Goal: Information Seeking & Learning: Learn about a topic

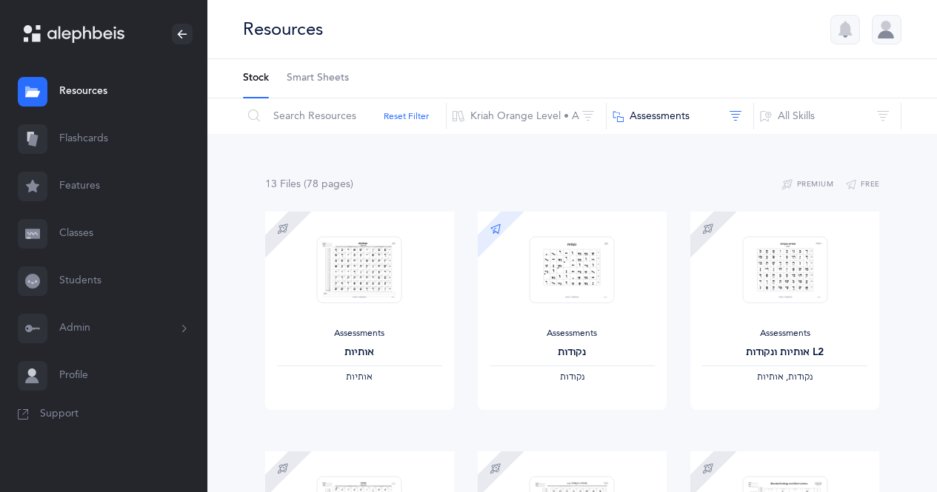
scroll to position [90, 0]
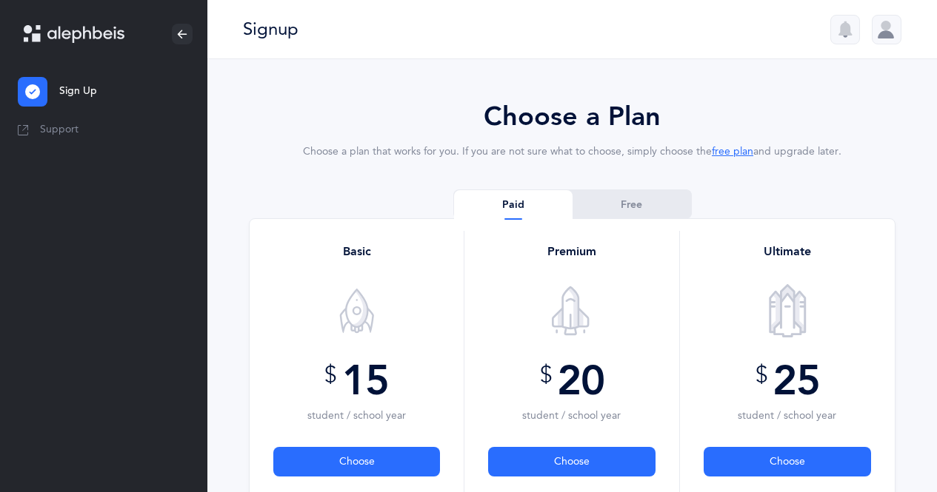
scroll to position [175, 0]
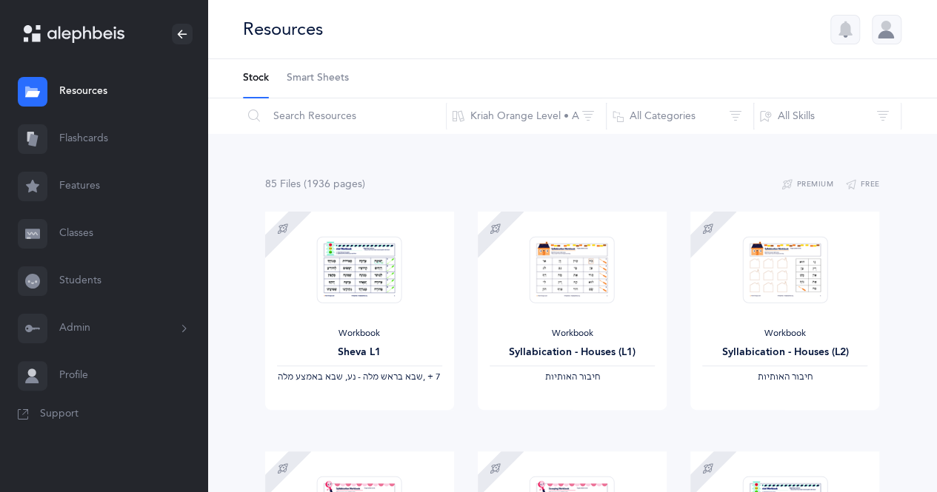
click at [66, 133] on link "Flashcards" at bounding box center [103, 139] width 207 height 47
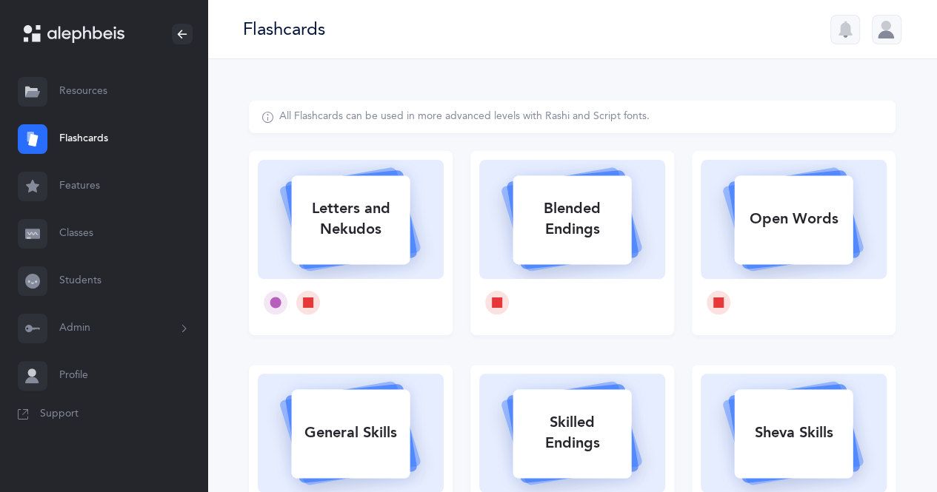
click at [346, 221] on div "Letters and Nekudos" at bounding box center [350, 219] width 118 height 59
select select
select select "single"
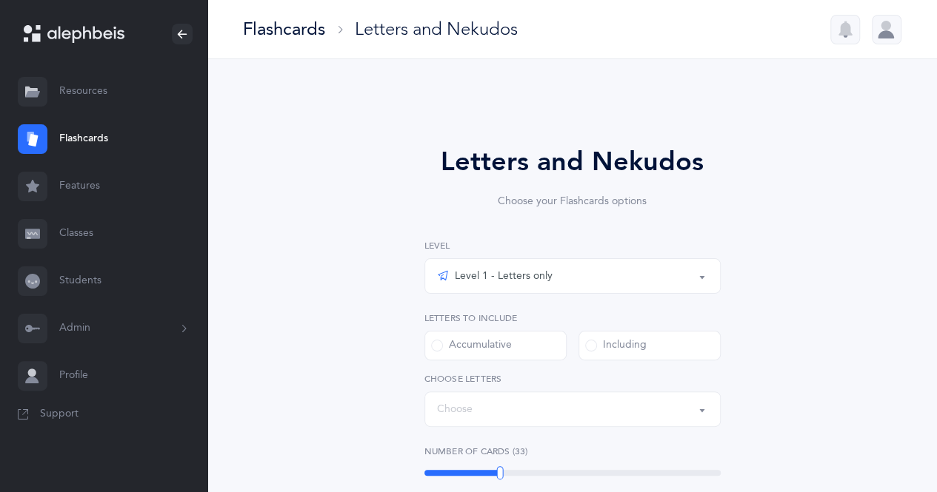
select select "27"
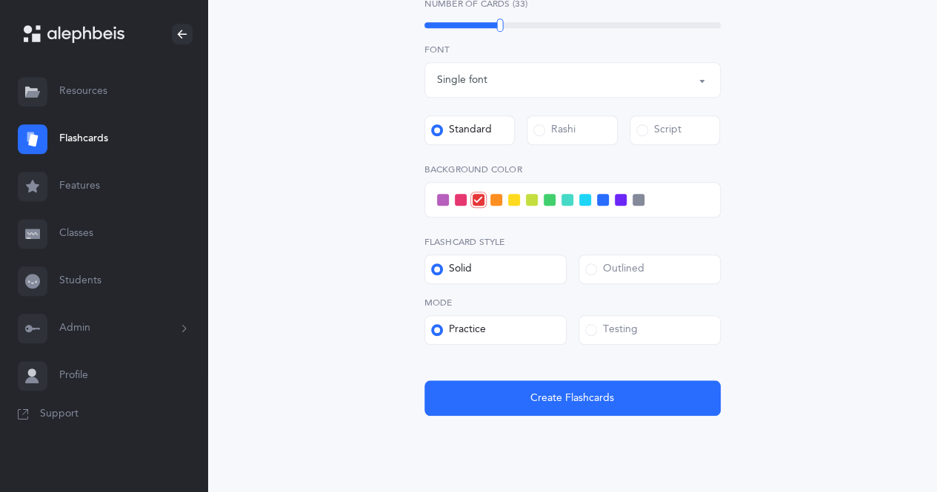
scroll to position [551, 0]
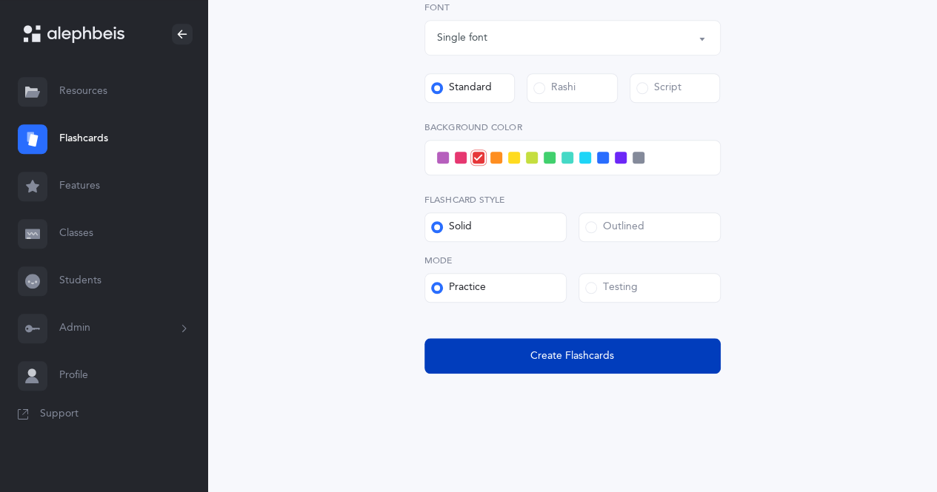
click at [678, 368] on button "Create Flashcards" at bounding box center [572, 356] width 296 height 36
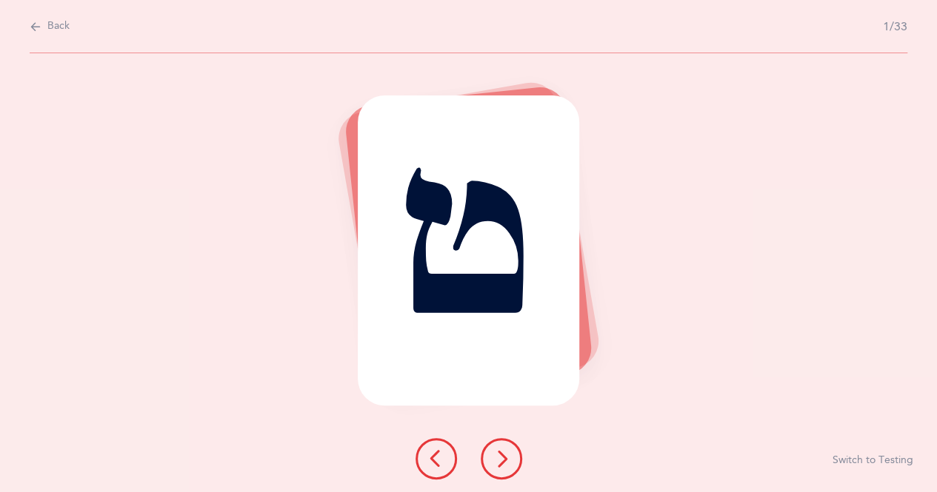
scroll to position [0, 0]
click at [504, 446] on button at bounding box center [506, 458] width 41 height 41
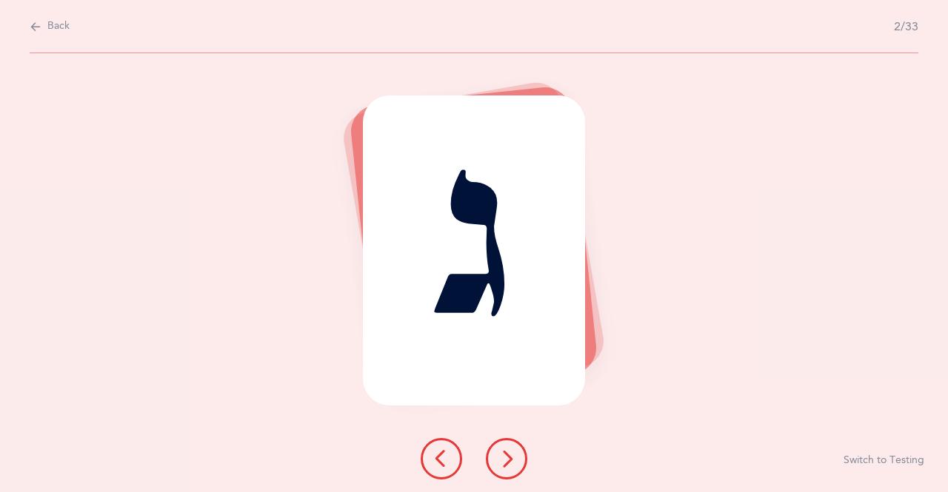
click at [512, 469] on button at bounding box center [506, 458] width 41 height 41
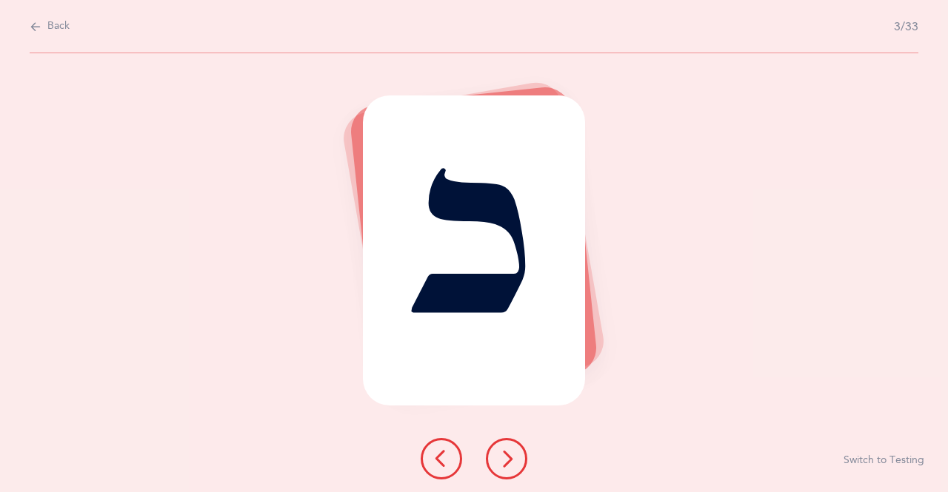
click at [512, 466] on icon at bounding box center [507, 459] width 18 height 18
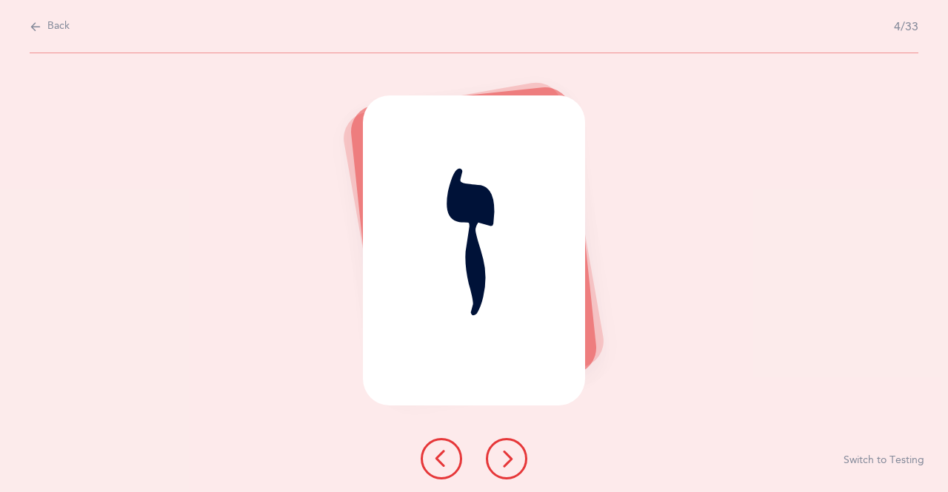
click at [514, 461] on icon at bounding box center [507, 459] width 18 height 18
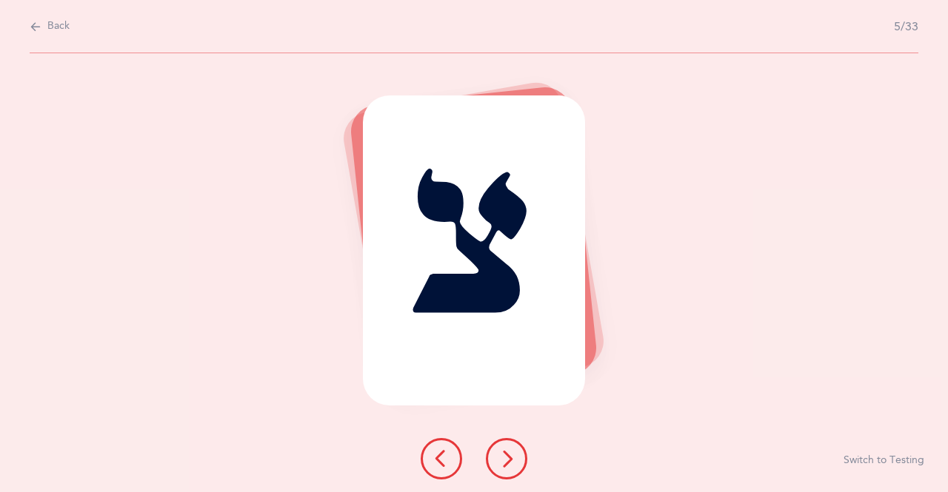
click at [35, 26] on icon at bounding box center [36, 27] width 12 height 16
select select "27"
select select "single"
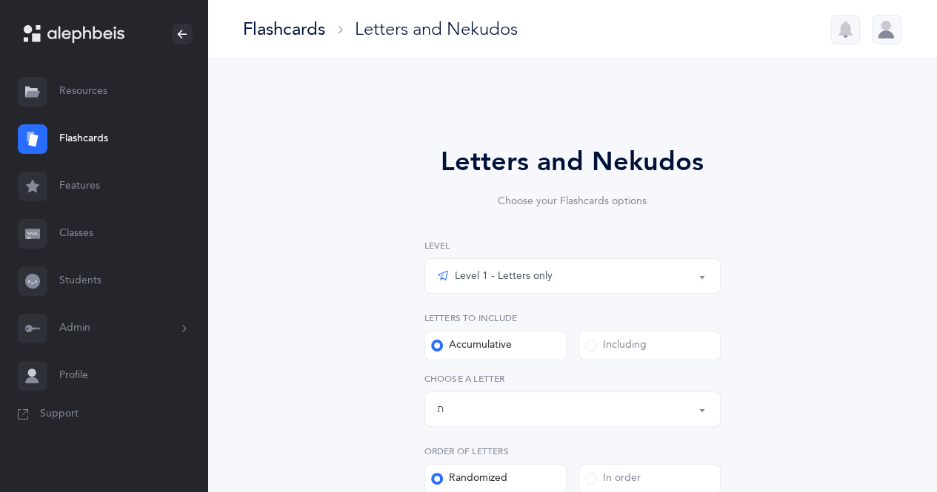
click at [540, 274] on div "Level 1 - Letters only" at bounding box center [495, 276] width 116 height 18
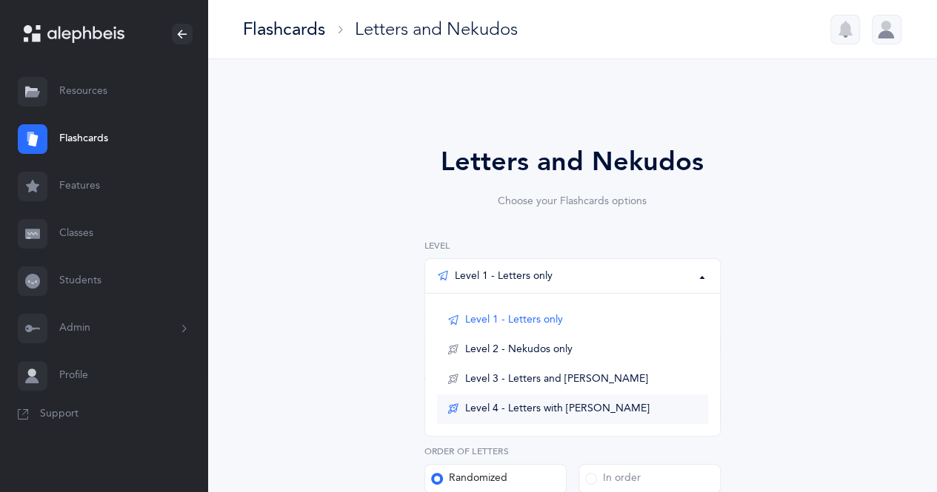
click at [569, 408] on span "Level 4 - Letters with Nekudos" at bounding box center [557, 409] width 184 height 13
select select "1"
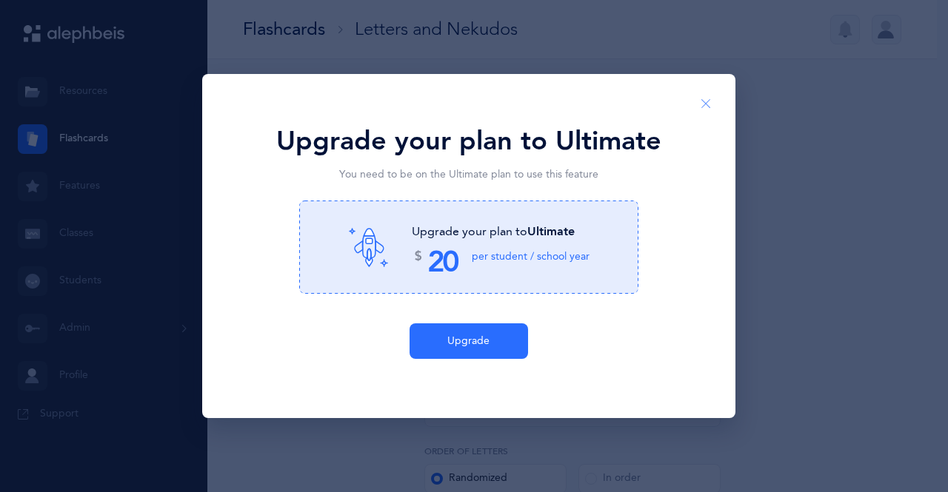
click at [708, 111] on button "Close" at bounding box center [706, 104] width 36 height 36
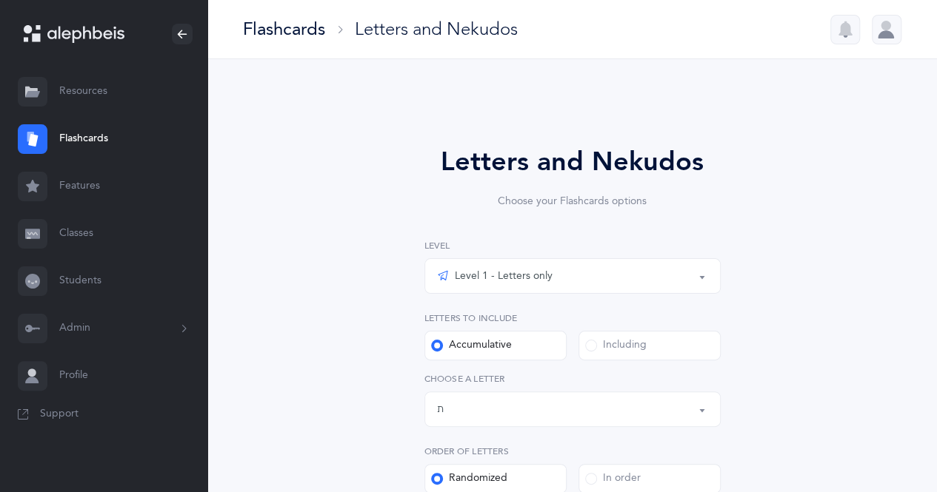
click at [101, 96] on link "Resources" at bounding box center [103, 91] width 207 height 47
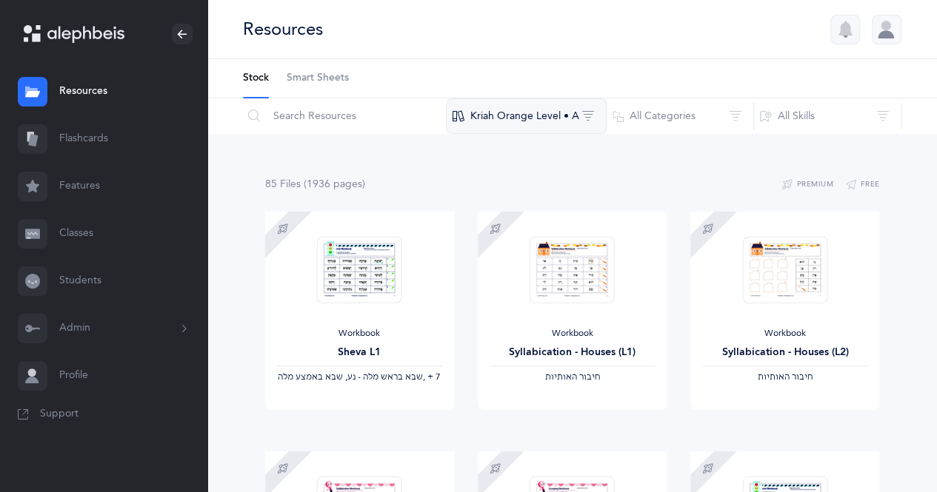
click at [523, 110] on button "Kriah Orange Level • A" at bounding box center [526, 116] width 161 height 36
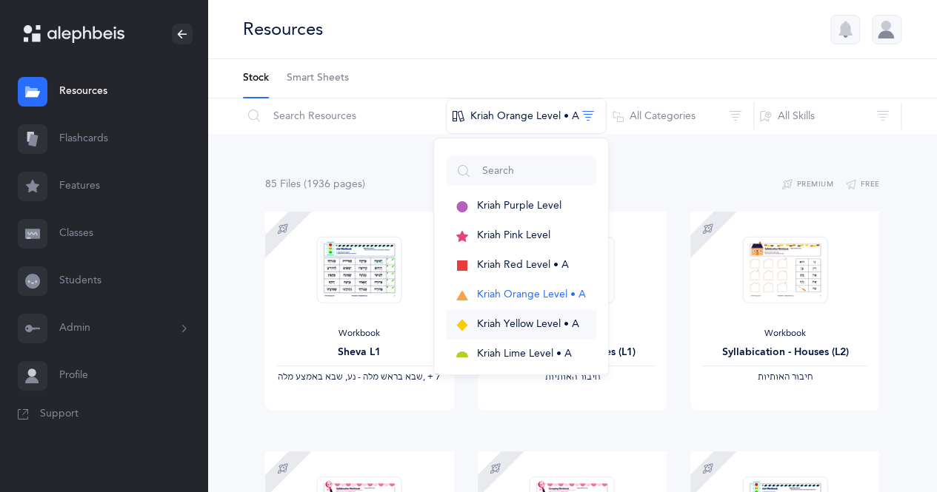
click at [561, 321] on span "Kriah Yellow Level • A" at bounding box center [528, 324] width 102 height 12
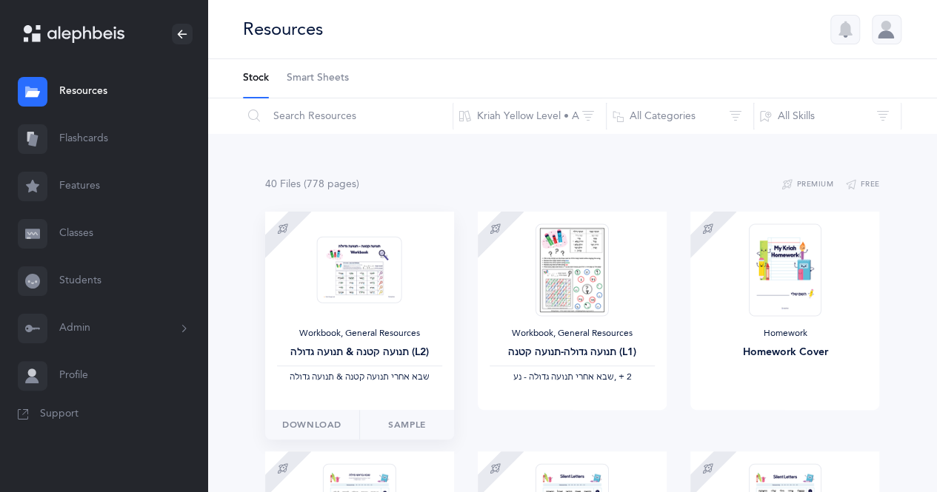
click at [403, 276] on div "Workbook, General Resources תנועה קטנה & תנועה גדולה (L2) ‫שבא אחרי תנועה קטנה …" at bounding box center [359, 311] width 189 height 198
click at [404, 415] on link "Sample" at bounding box center [406, 425] width 95 height 30
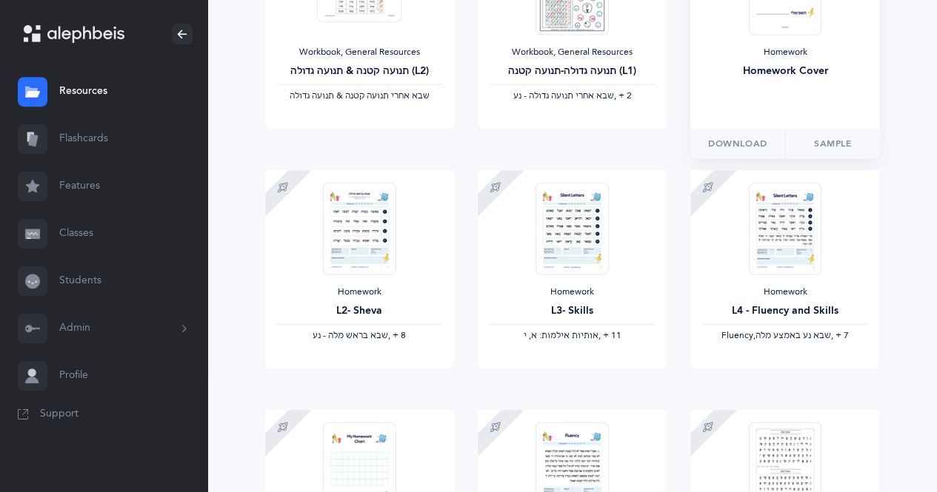
scroll to position [287, 0]
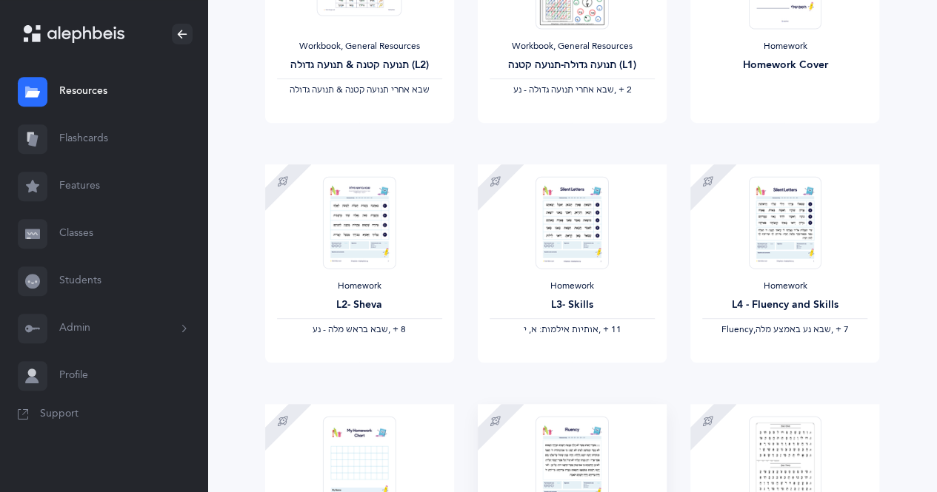
click at [557, 448] on img at bounding box center [571, 462] width 73 height 93
click at [789, 443] on img at bounding box center [785, 462] width 73 height 93
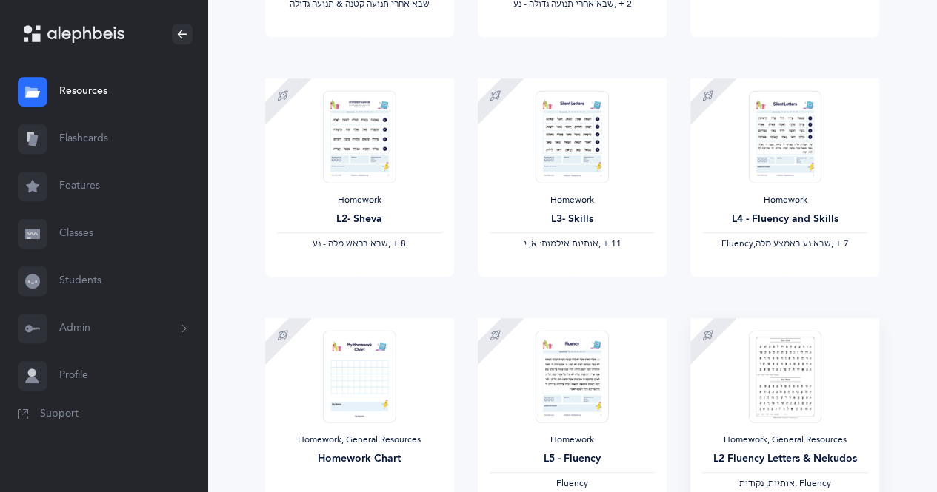
scroll to position [435, 0]
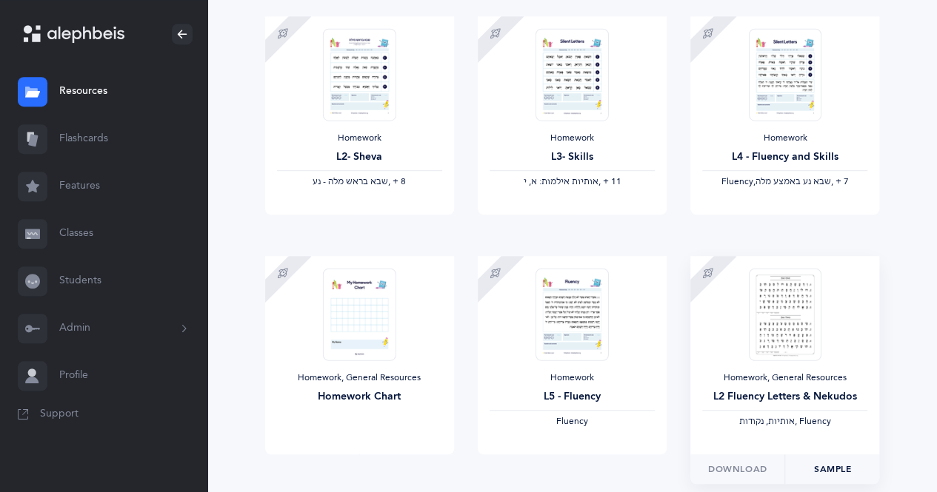
click at [824, 469] on link "Sample" at bounding box center [831, 470] width 95 height 30
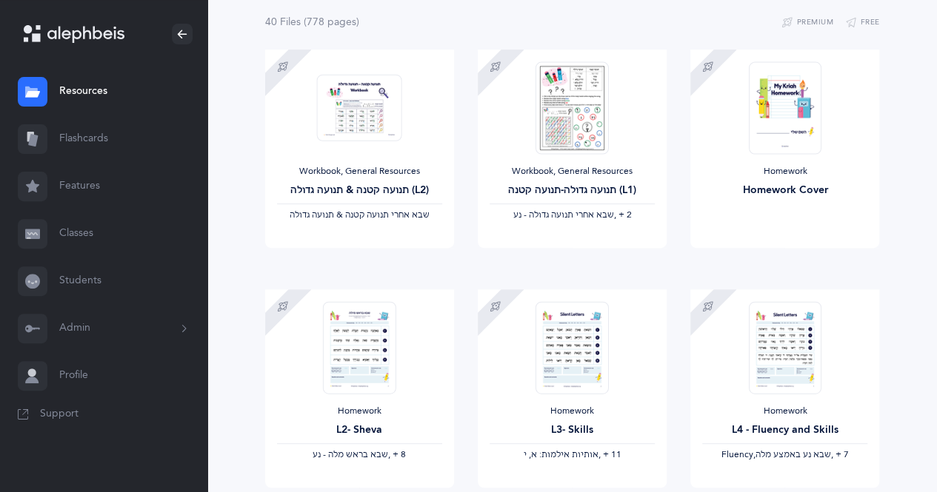
scroll to position [0, 0]
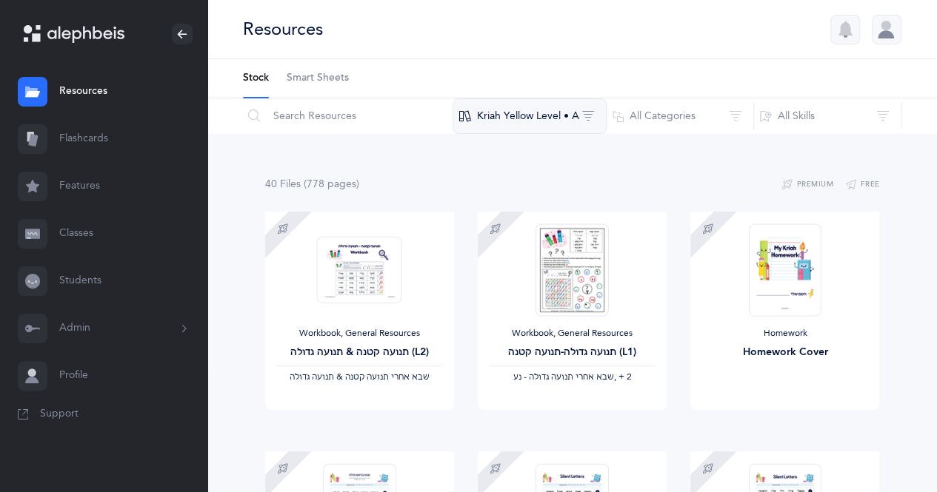
click at [574, 107] on button "Kriah Yellow Level • A" at bounding box center [529, 116] width 154 height 36
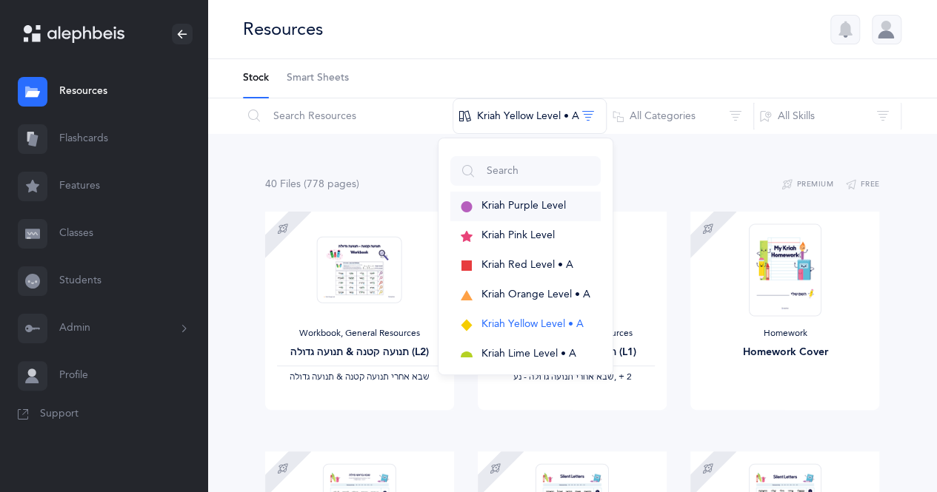
click at [563, 212] on button "Kriah Purple Level" at bounding box center [525, 207] width 150 height 30
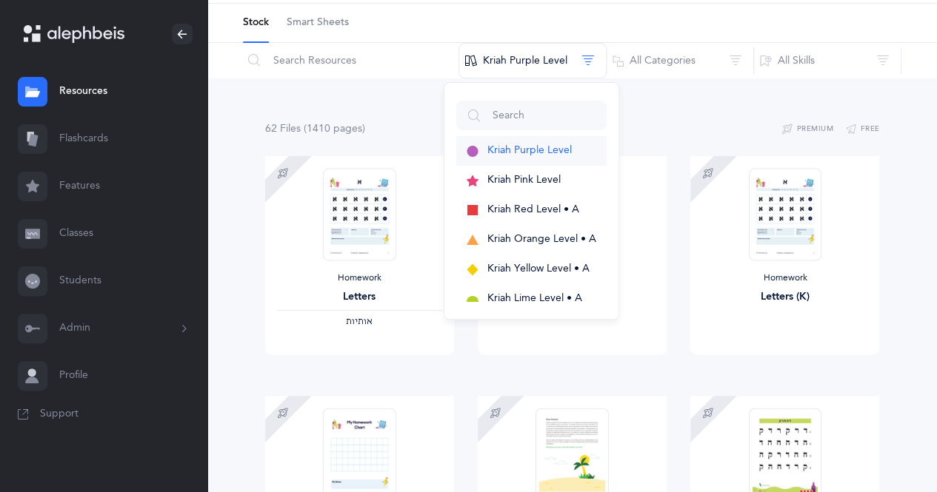
scroll to position [58, 0]
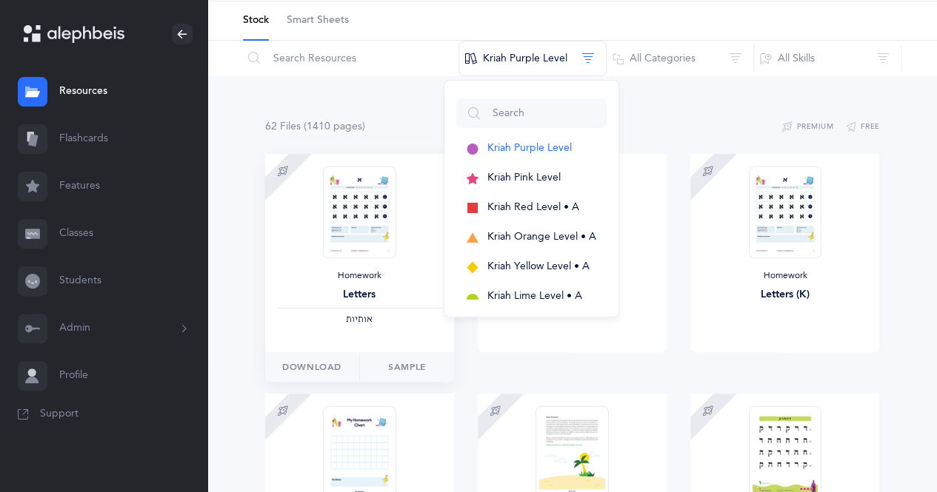
click at [381, 218] on img at bounding box center [359, 212] width 73 height 93
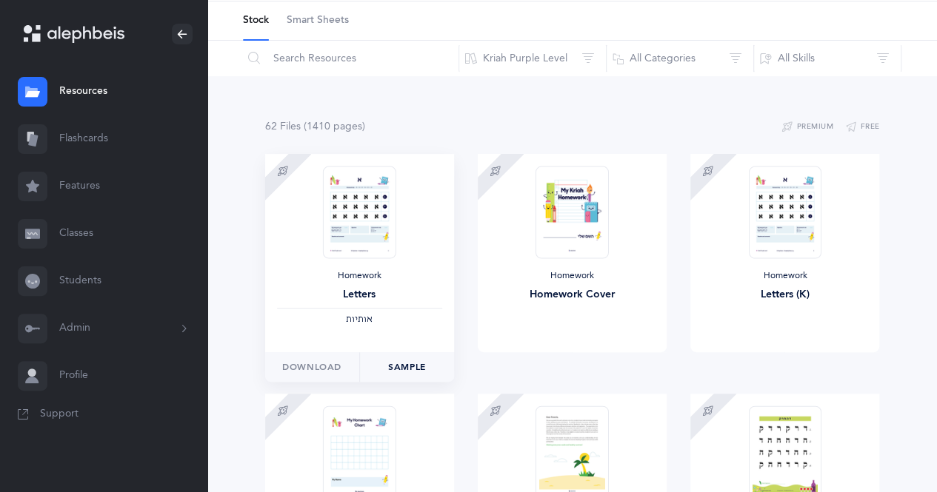
click at [421, 377] on link "Sample" at bounding box center [406, 367] width 95 height 30
click at [340, 53] on input "text" at bounding box center [350, 59] width 217 height 36
type input "teaching"
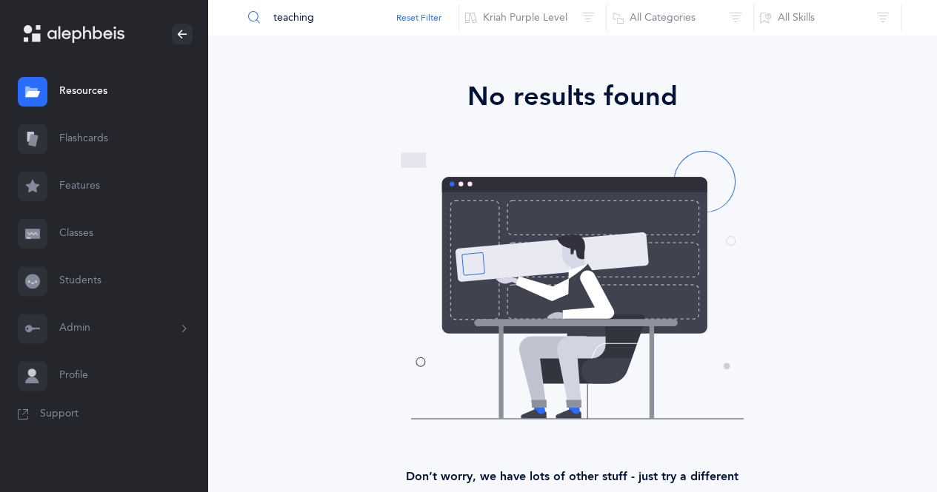
scroll to position [0, 0]
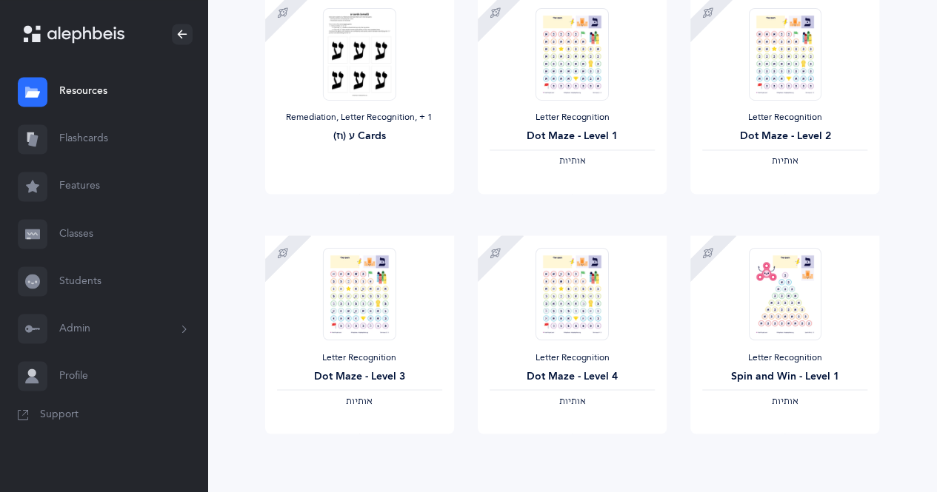
scroll to position [1271, 0]
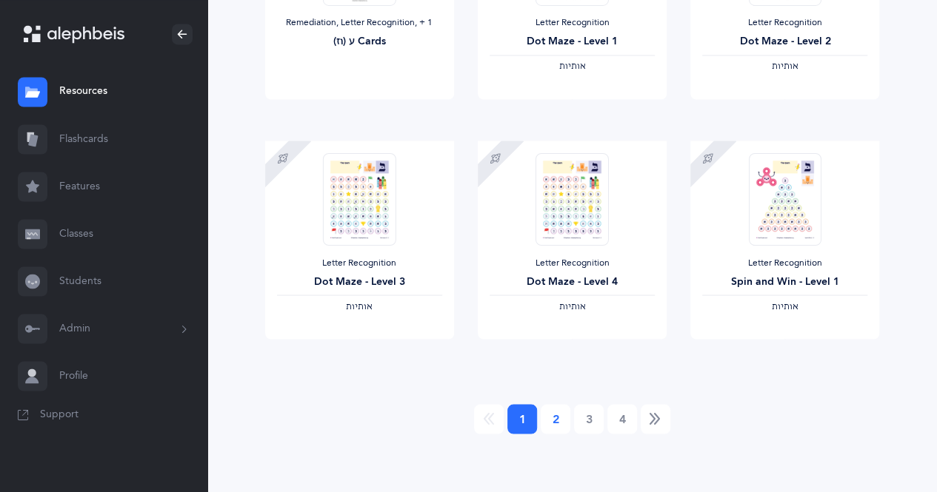
click at [557, 421] on link "2" at bounding box center [556, 419] width 30 height 30
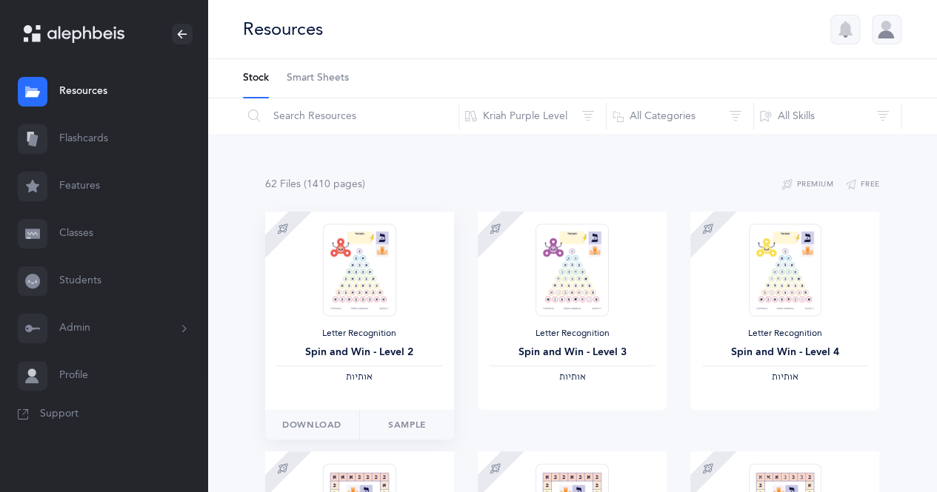
scroll to position [4, 0]
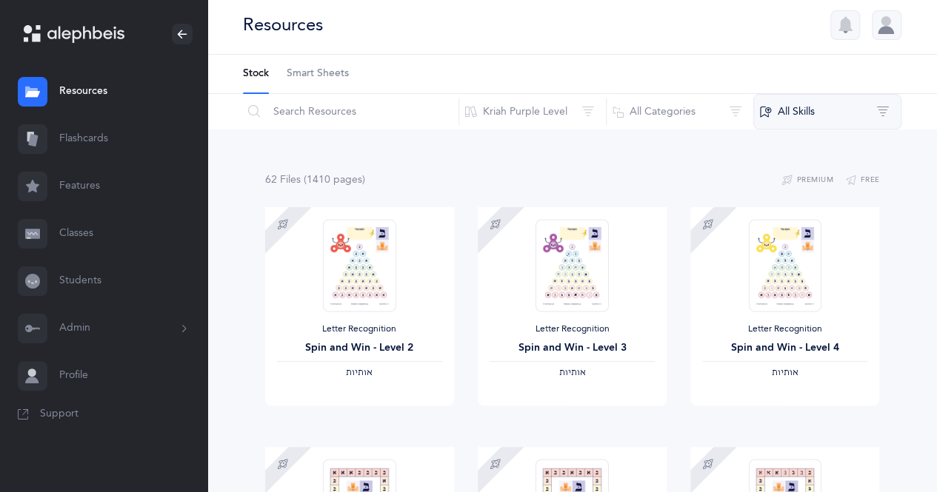
click at [881, 108] on button "All Skills" at bounding box center [827, 112] width 148 height 36
click at [809, 194] on span "אותיות" at bounding box center [817, 190] width 30 height 12
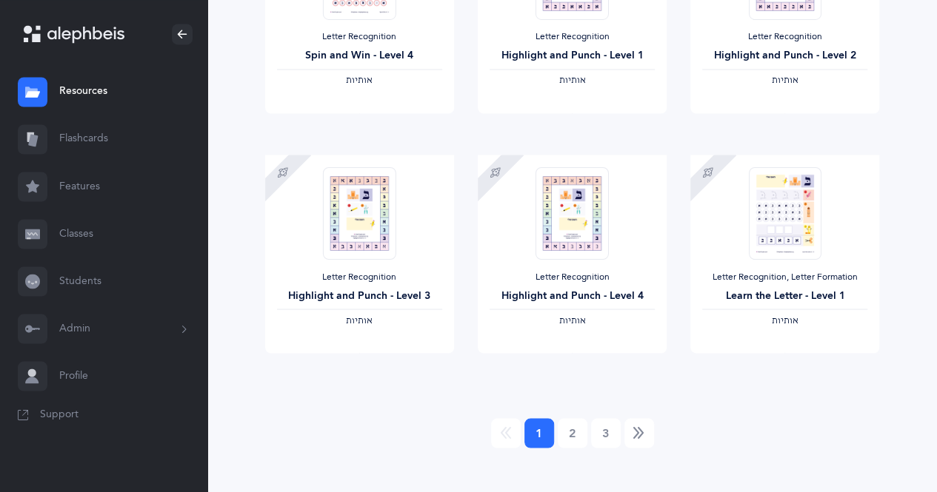
scroll to position [1260, 0]
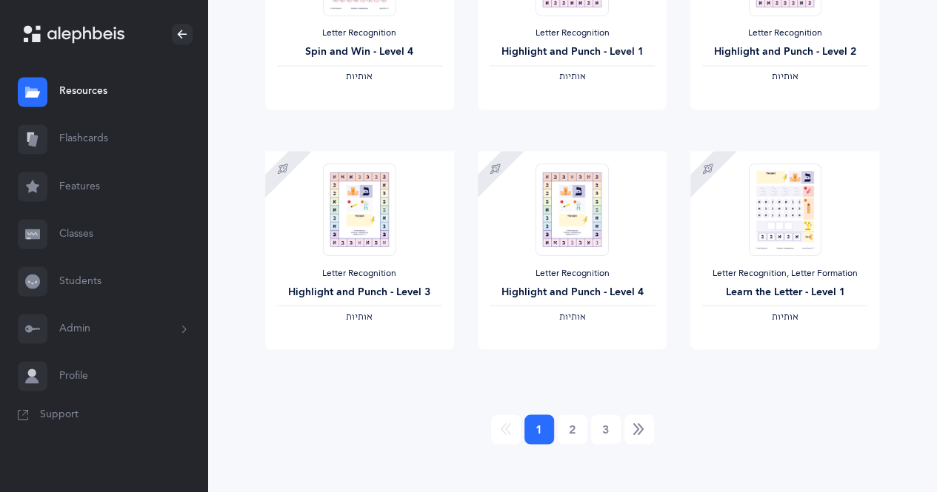
click at [126, 129] on link "Flashcards" at bounding box center [103, 139] width 207 height 47
